Goal: Transaction & Acquisition: Download file/media

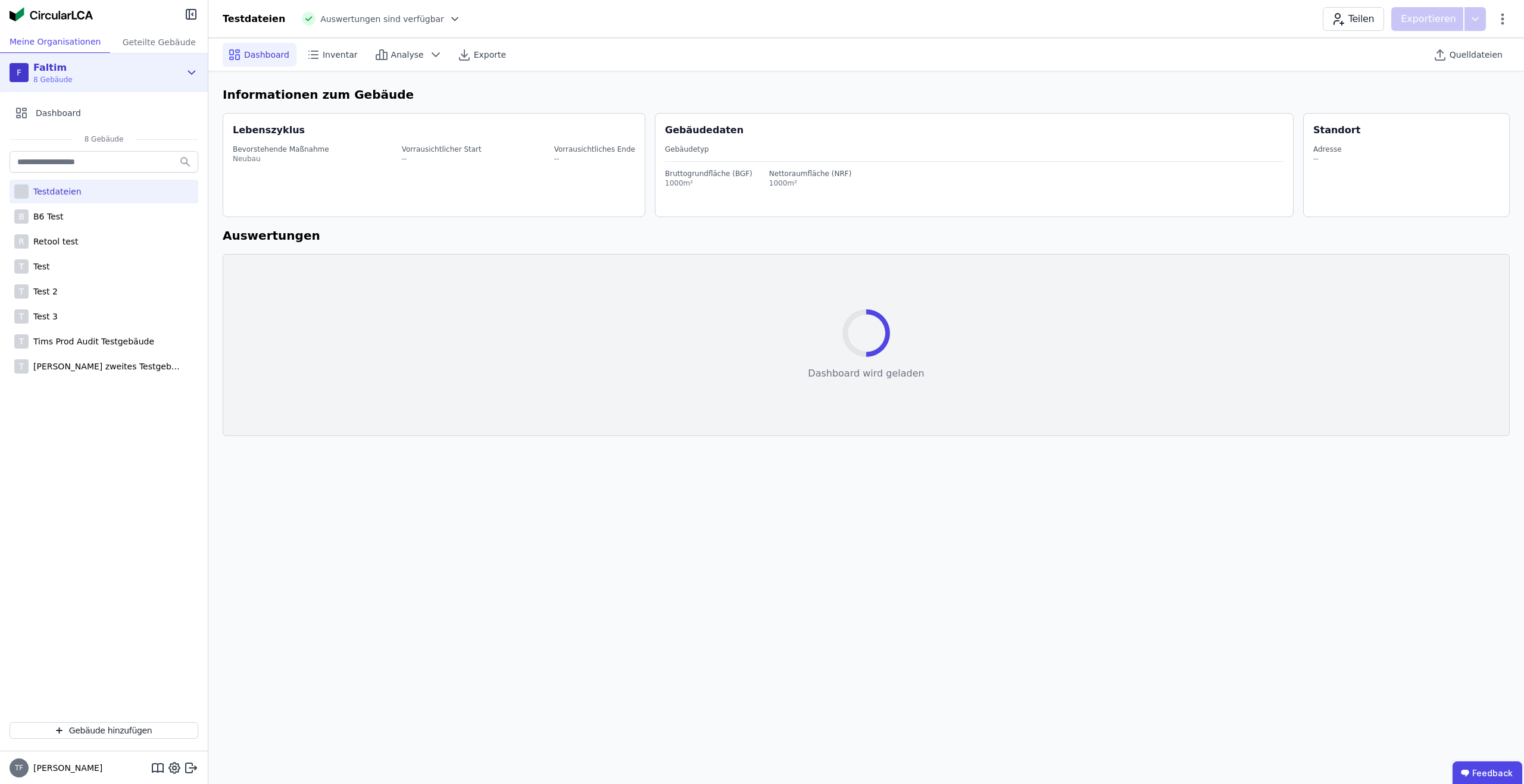
click at [62, 70] on div "Faltim" at bounding box center [53, 67] width 40 height 14
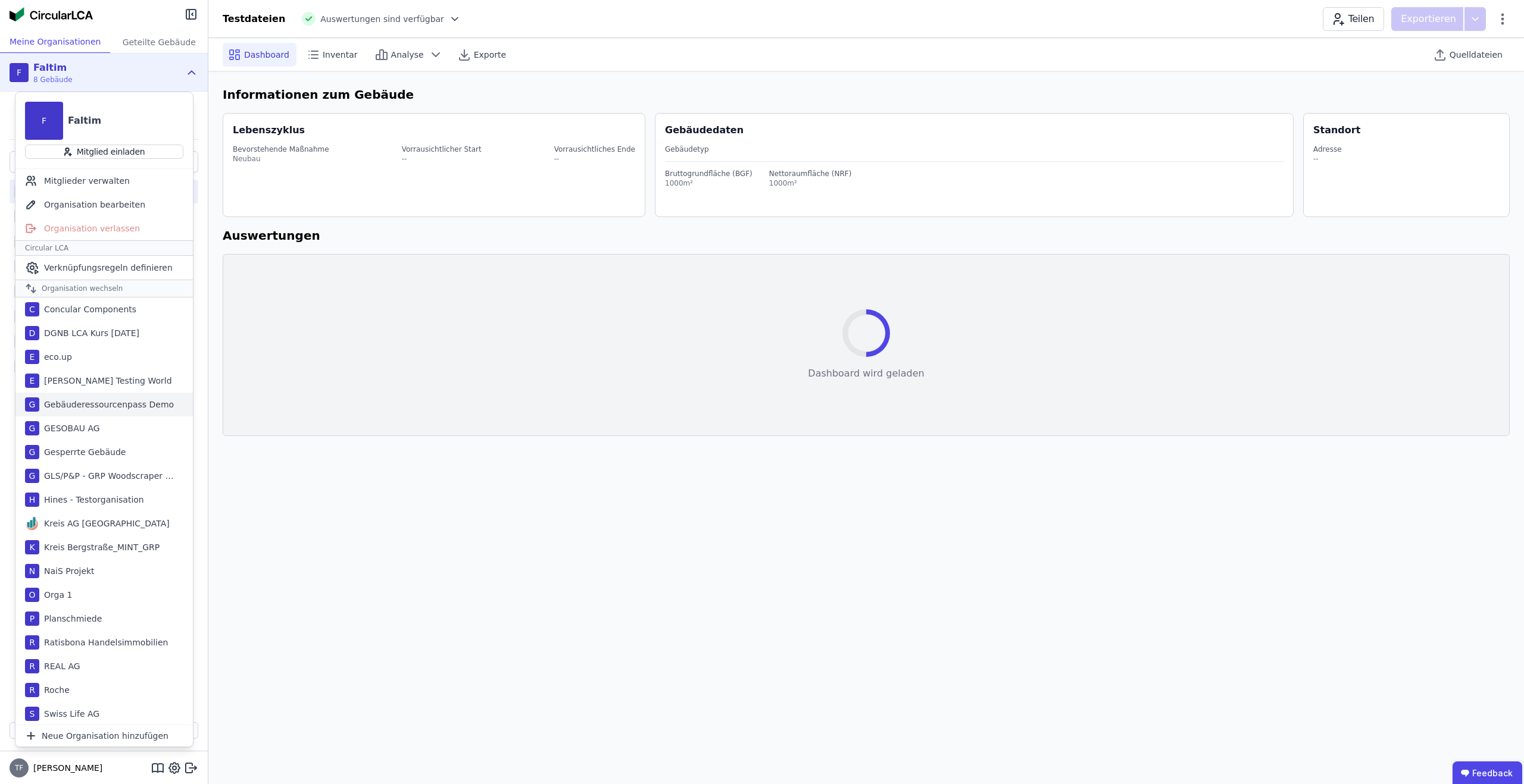
scroll to position [52, 0]
select select "*"
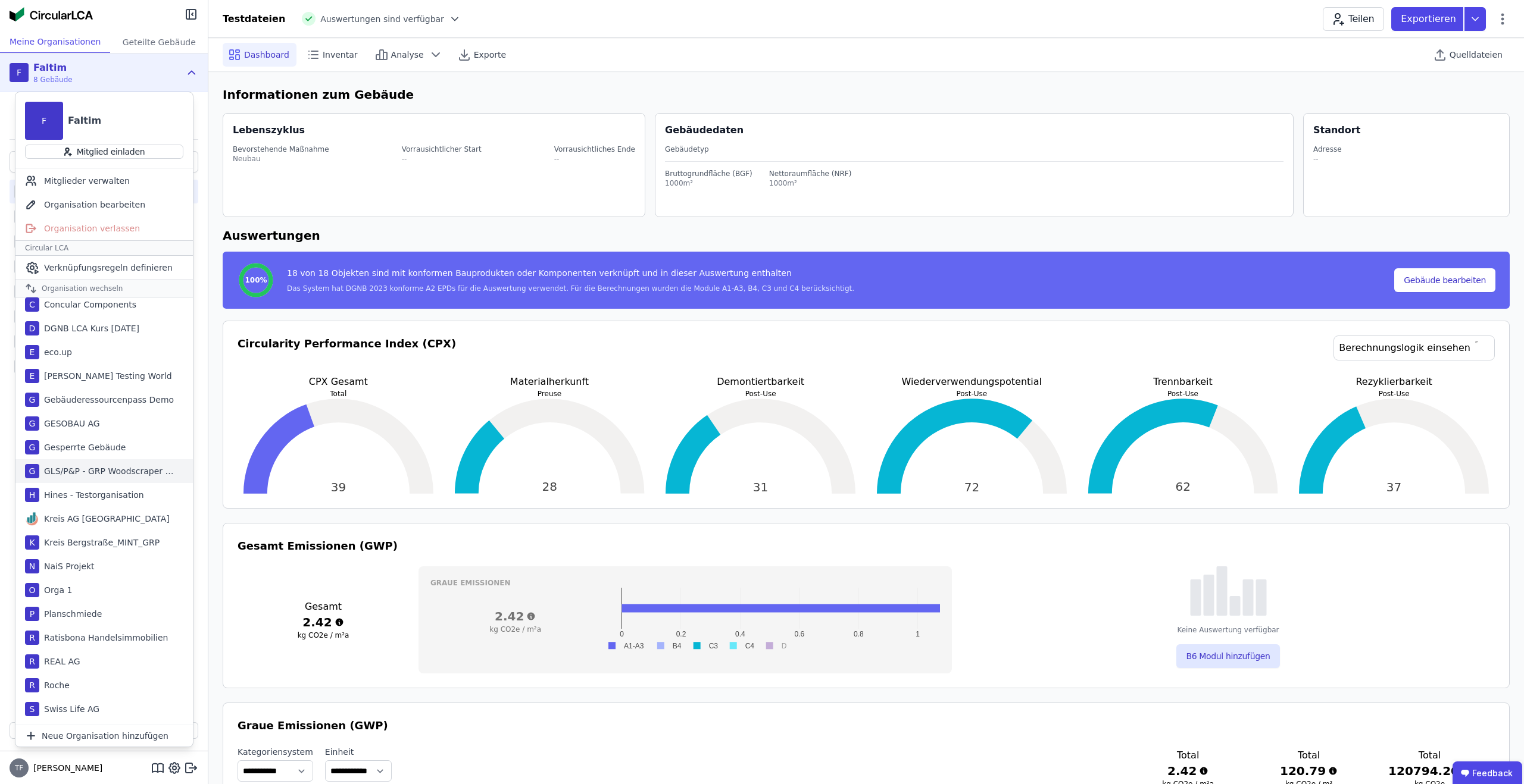
click at [68, 351] on div "eco.up" at bounding box center [56, 352] width 33 height 12
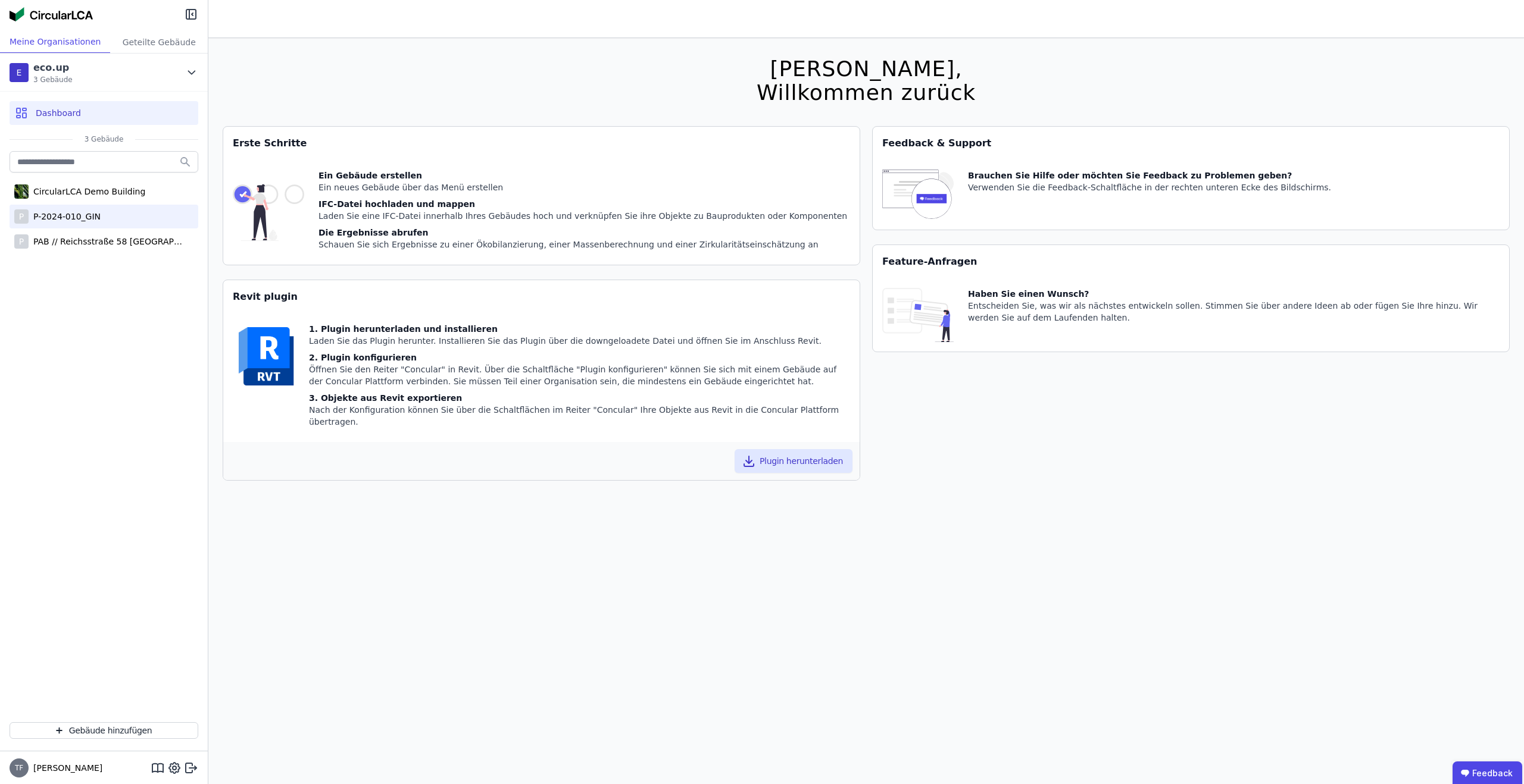
click at [118, 213] on div "P P-2024-010_GIN" at bounding box center [103, 216] width 188 height 24
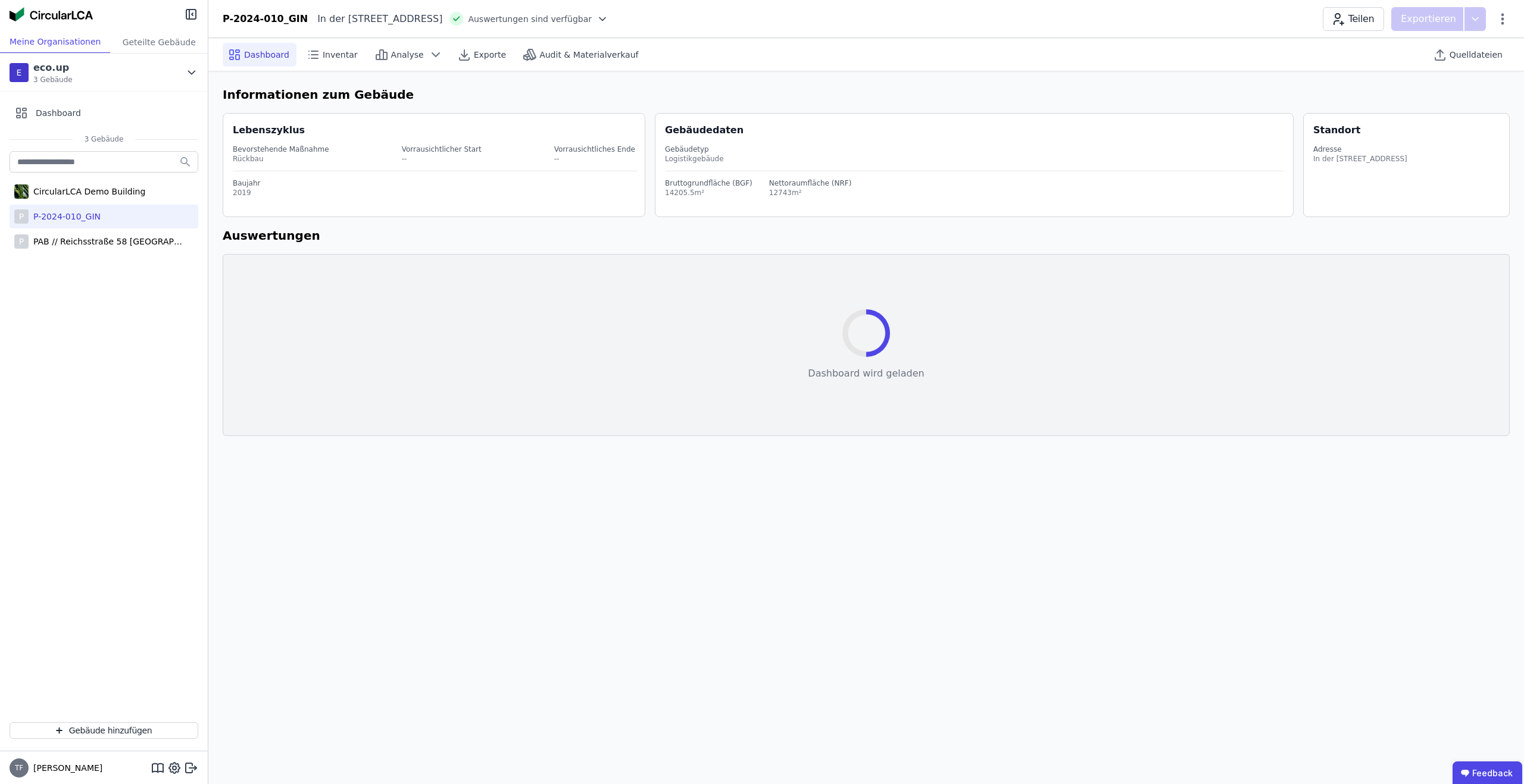
select select "*"
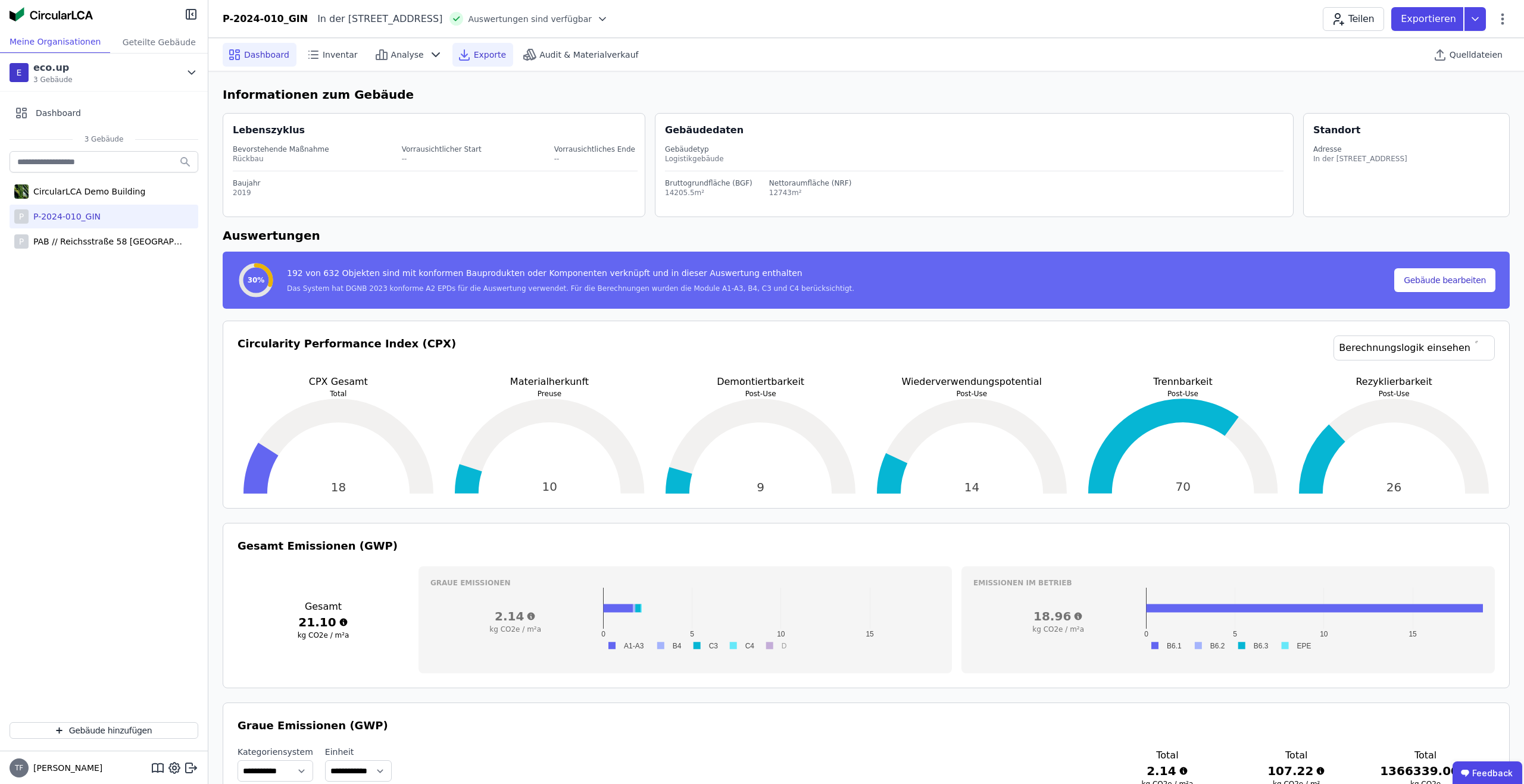
click at [485, 49] on span "Exporte" at bounding box center [490, 55] width 32 height 12
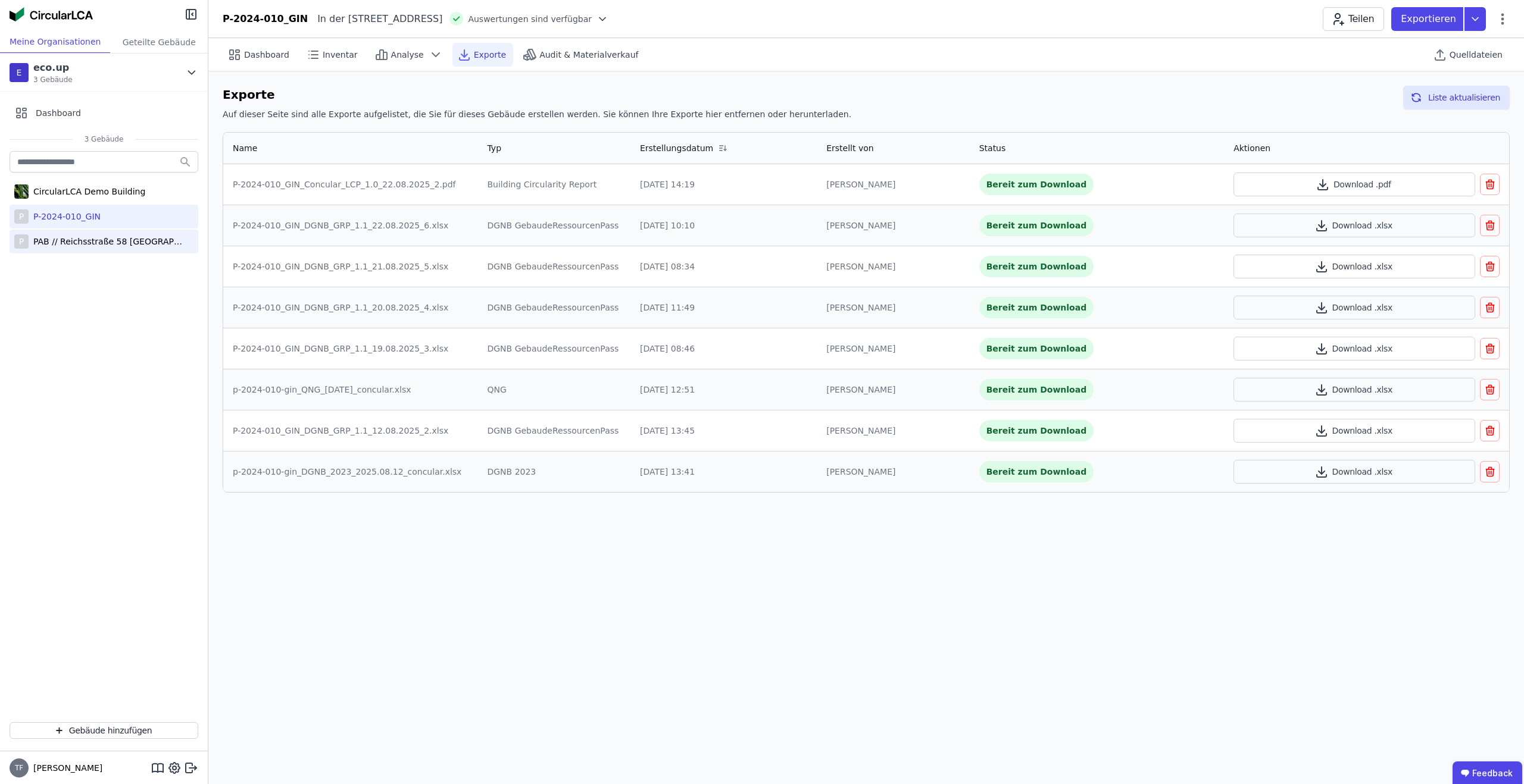
click at [127, 243] on div "PAB // Reichsstraße 58 [GEOGRAPHIC_DATA]" at bounding box center [106, 241] width 155 height 12
select select "*"
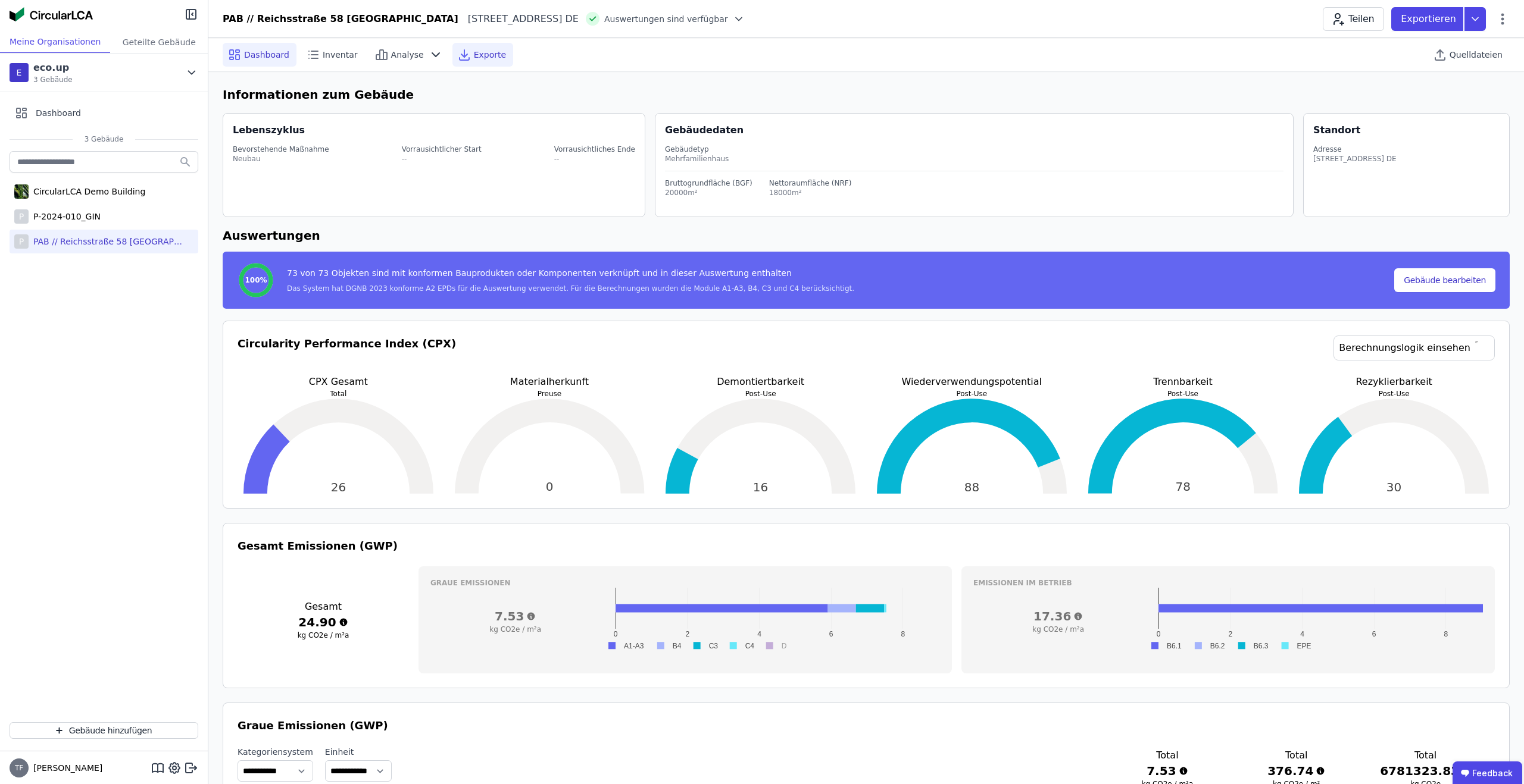
click at [459, 50] on icon at bounding box center [464, 54] width 14 height 14
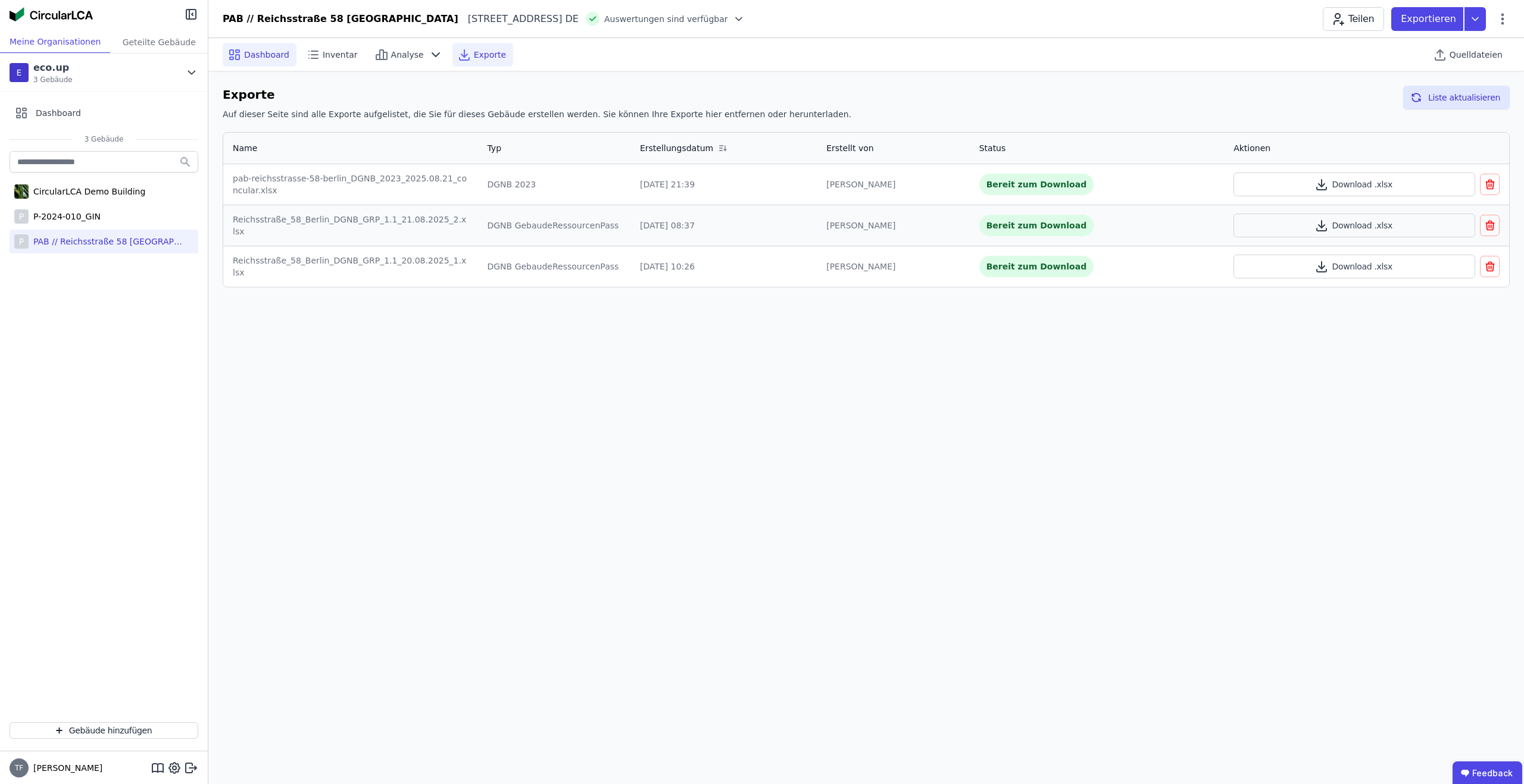
click at [261, 49] on span "Dashboard" at bounding box center [267, 55] width 45 height 12
select select "*"
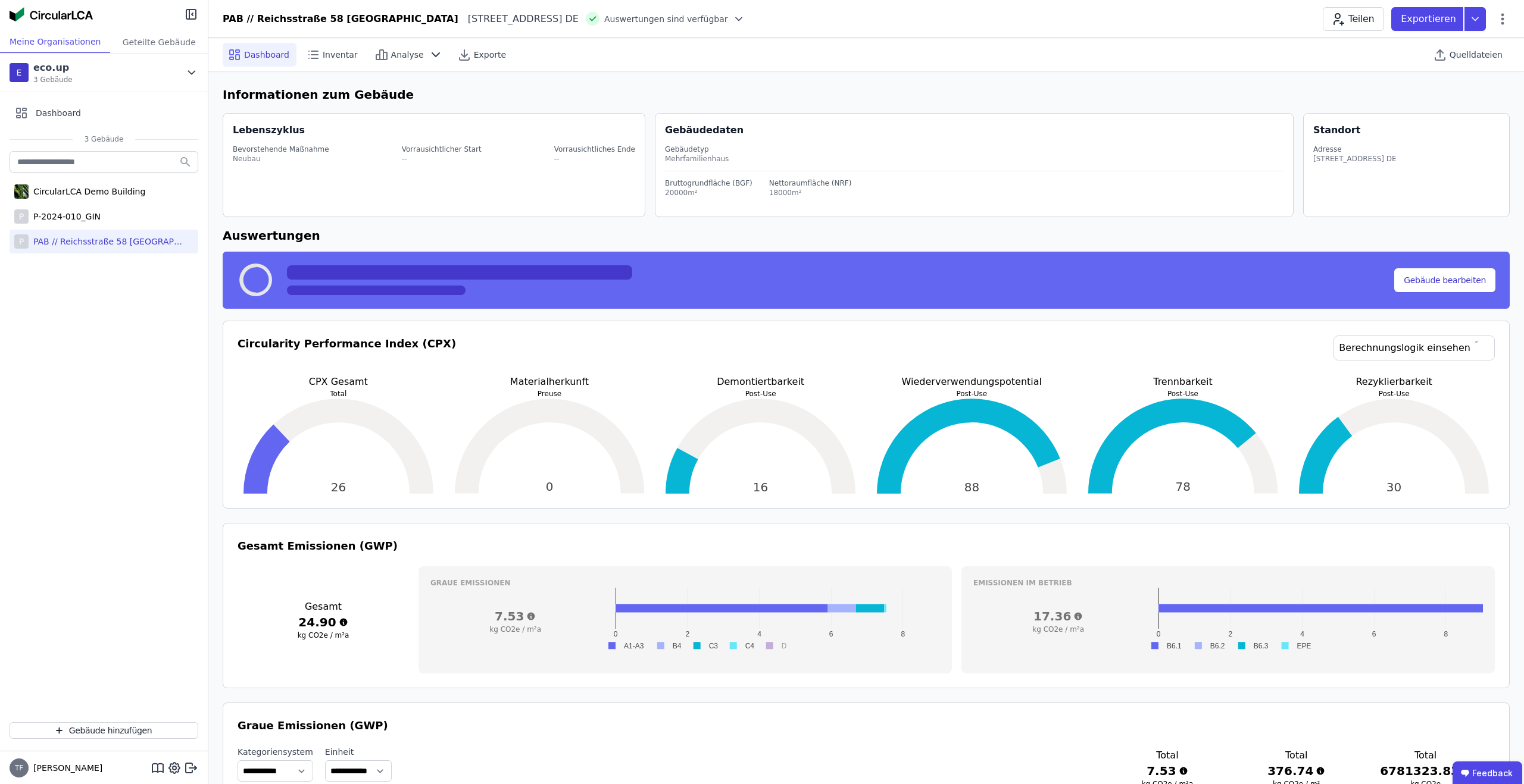
scroll to position [1, 0]
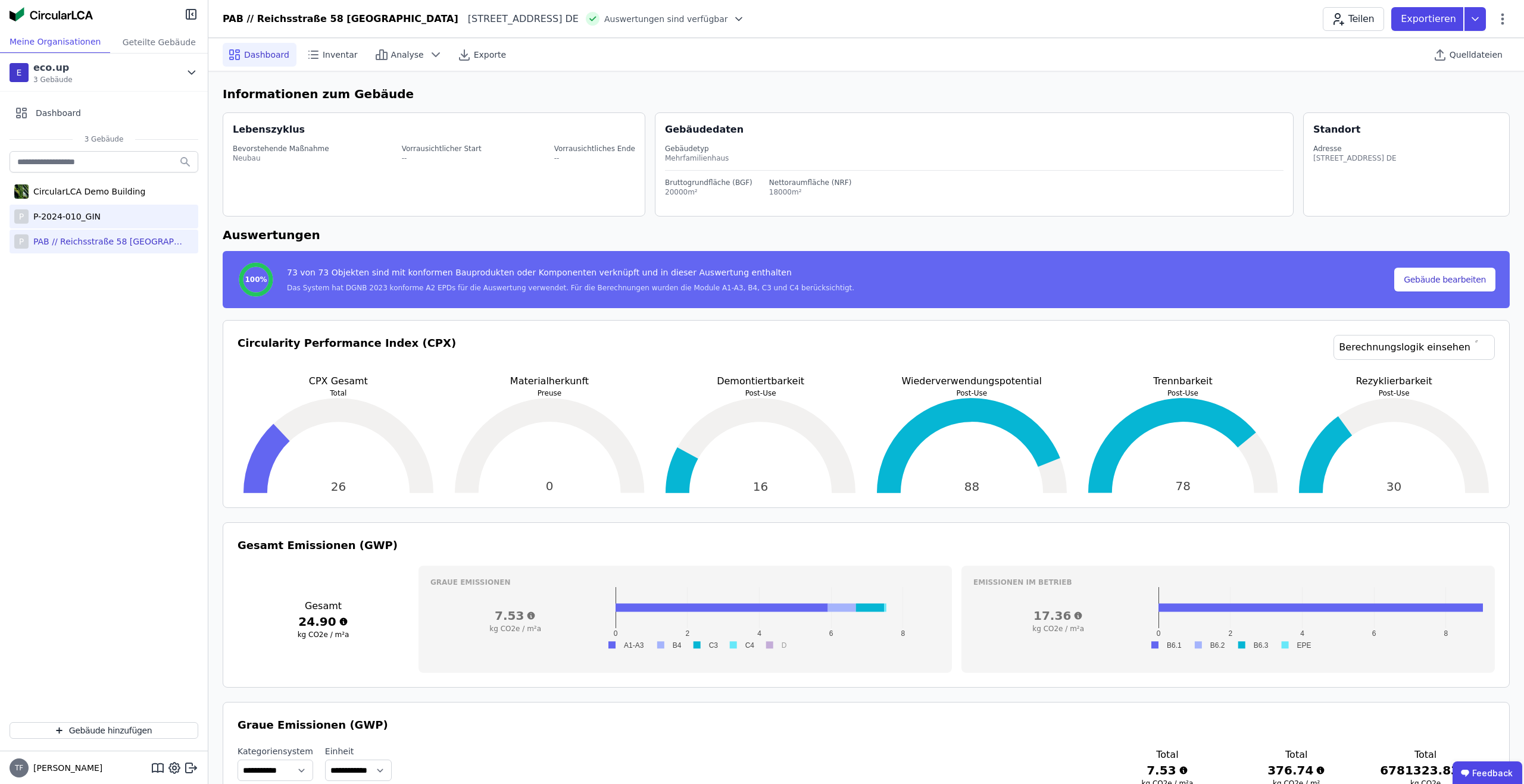
click at [75, 215] on div "P-2024-010_GIN" at bounding box center [64, 217] width 72 height 12
select select "*"
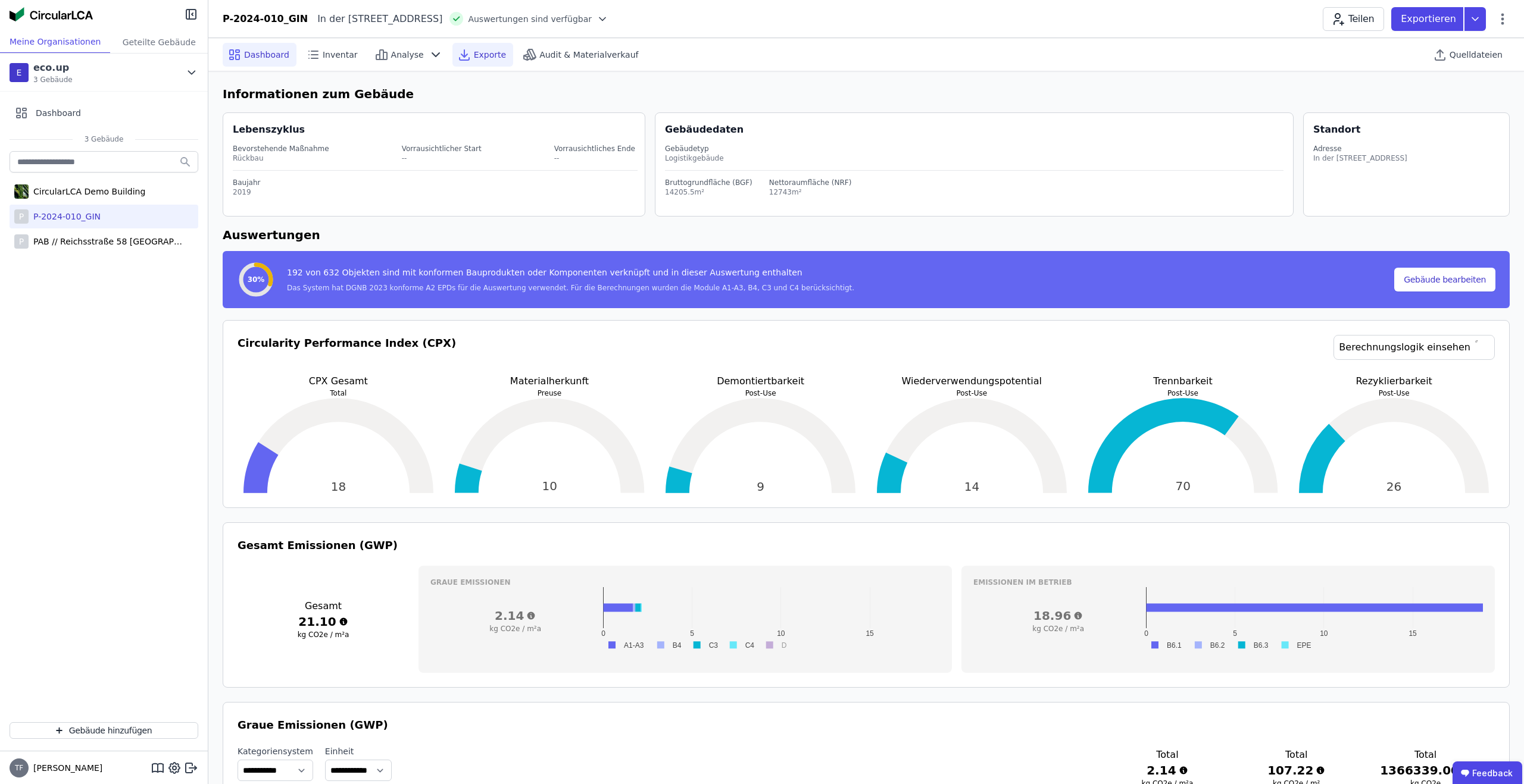
scroll to position [3, 0]
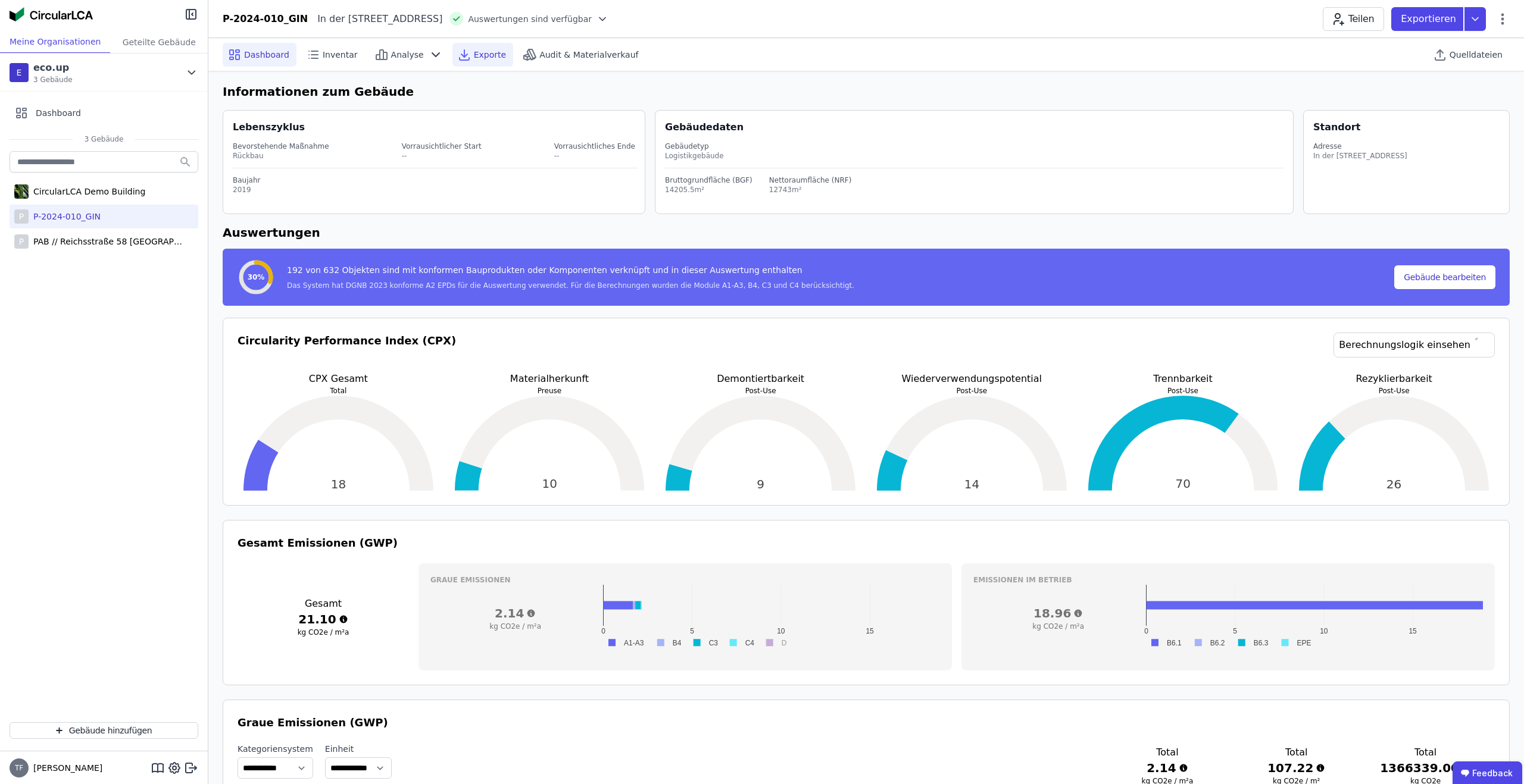
click at [500, 49] on div "Exporte" at bounding box center [482, 54] width 61 height 24
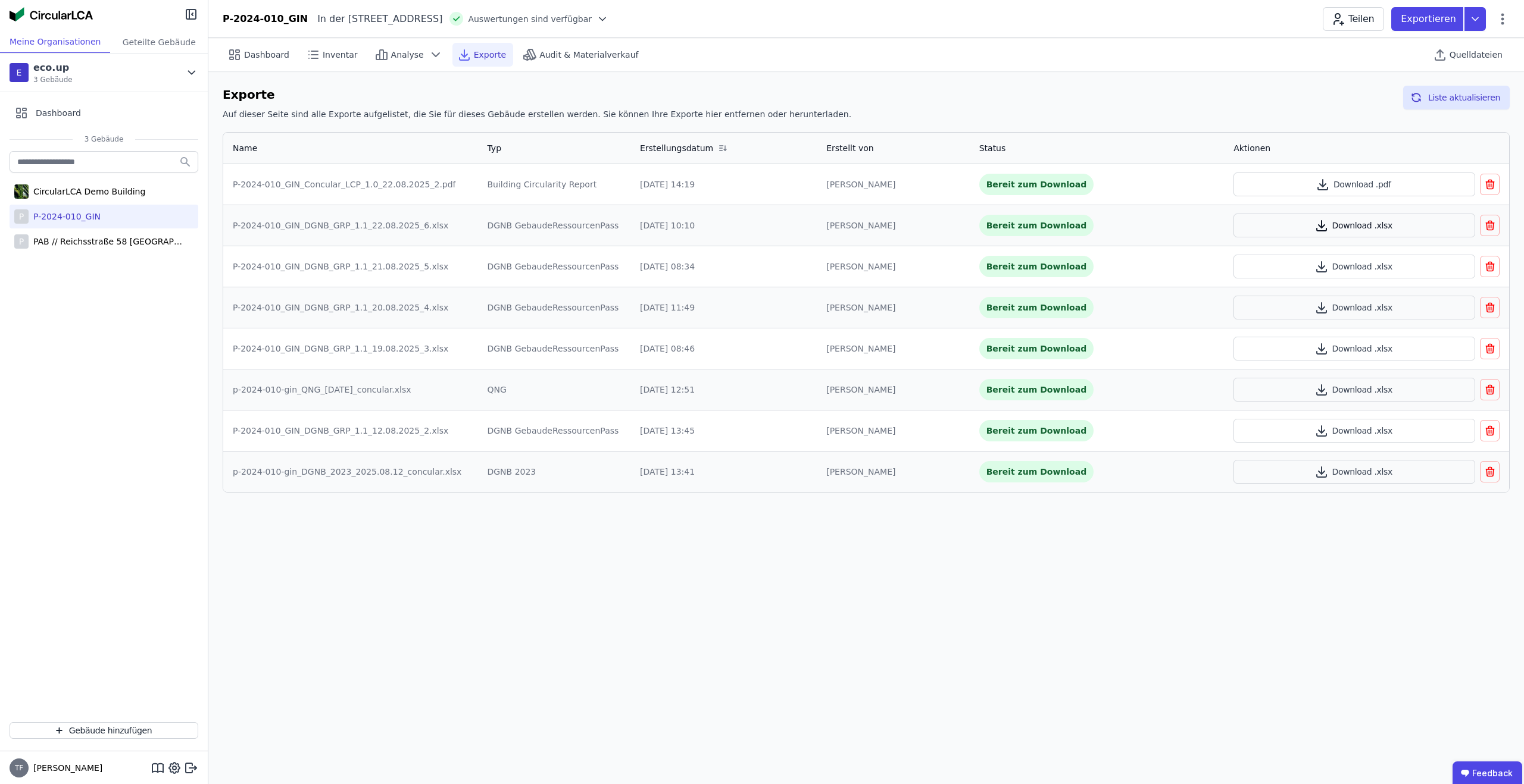
click at [1388, 227] on button "Download .xlsx" at bounding box center [1354, 225] width 241 height 24
click at [133, 234] on div "P PAB // Reichsstraße 58 [GEOGRAPHIC_DATA]" at bounding box center [103, 241] width 188 height 24
select select "*"
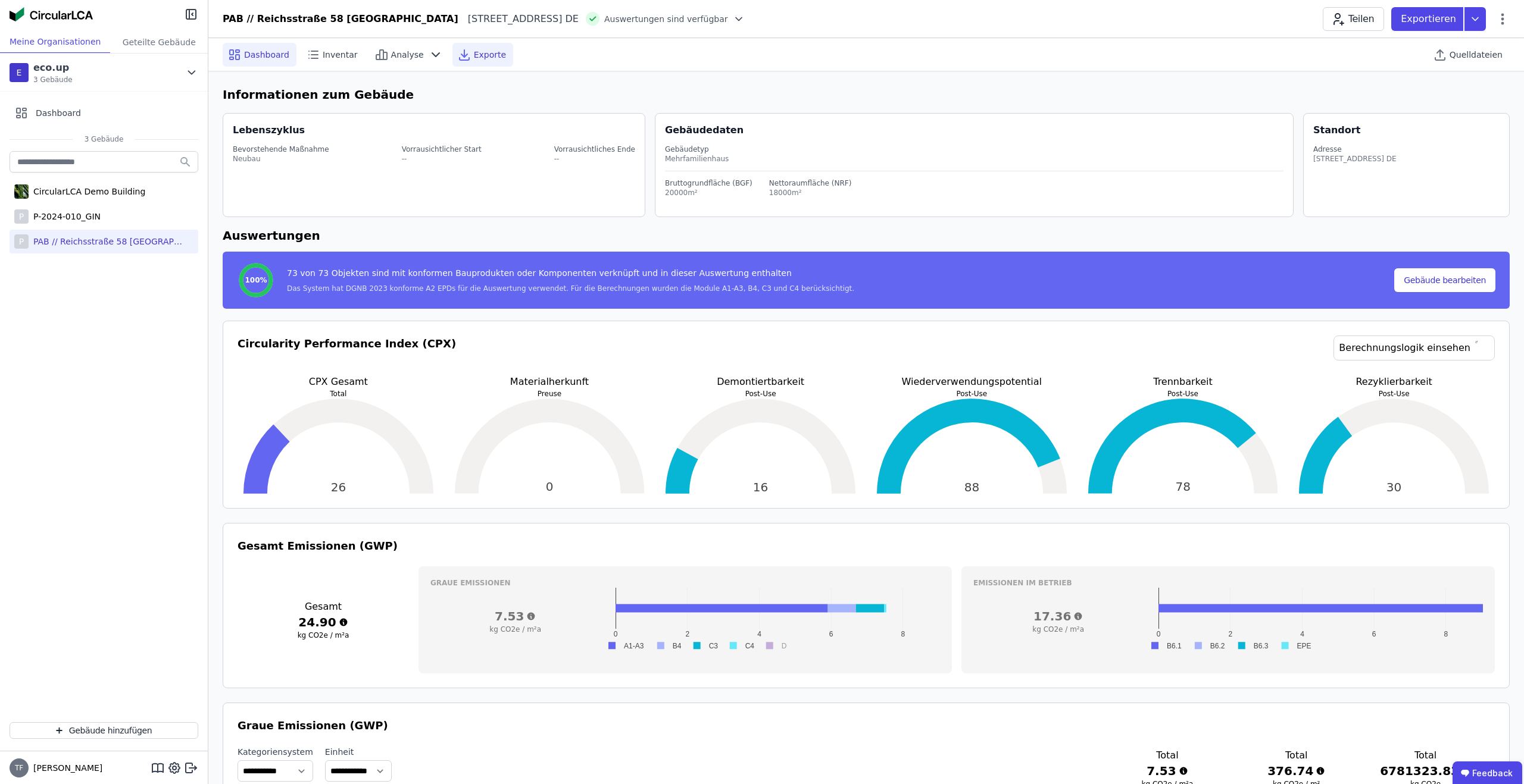
click at [465, 52] on div "Exporte" at bounding box center [482, 54] width 61 height 24
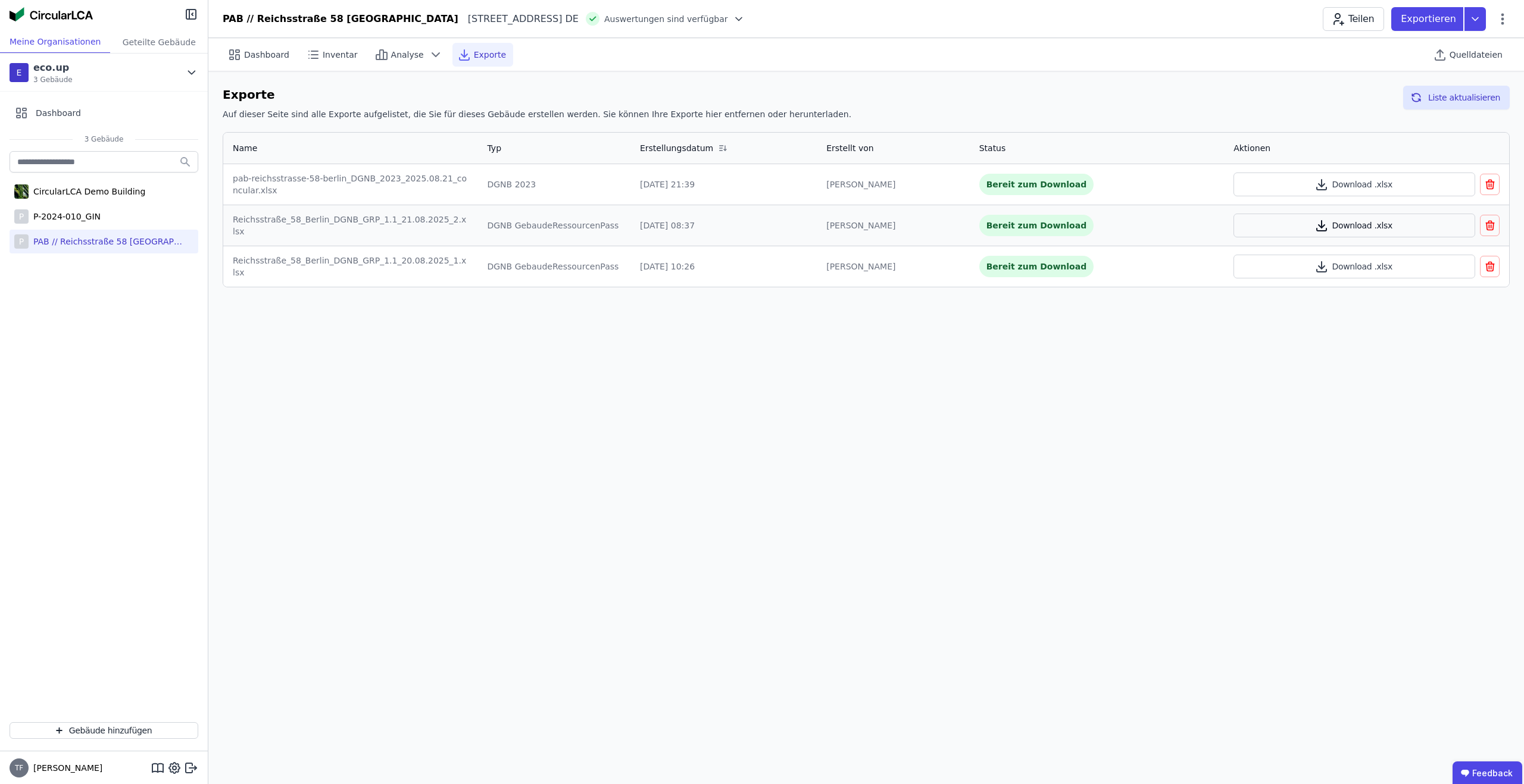
click at [1373, 226] on button "Download .xlsx" at bounding box center [1354, 225] width 241 height 24
